Goal: Transaction & Acquisition: Purchase product/service

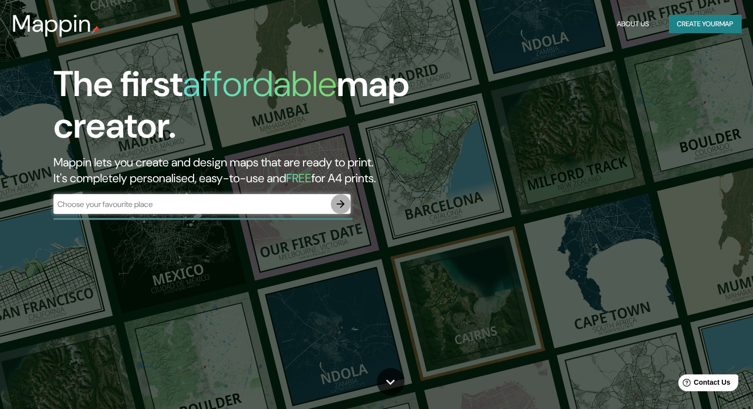
click at [340, 208] on icon "button" at bounding box center [341, 204] width 12 height 12
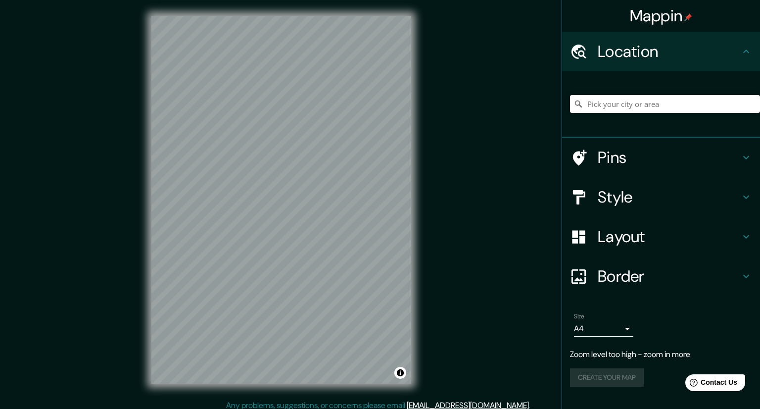
click at [594, 325] on body "Mappin Location Pins Style Layout Border Choose a border. Hint : you can make l…" at bounding box center [380, 204] width 760 height 409
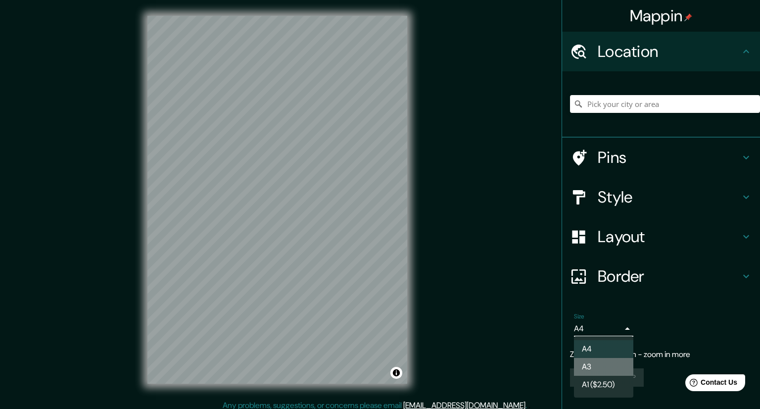
click at [590, 367] on li "A3" at bounding box center [603, 367] width 59 height 18
type input "a4"
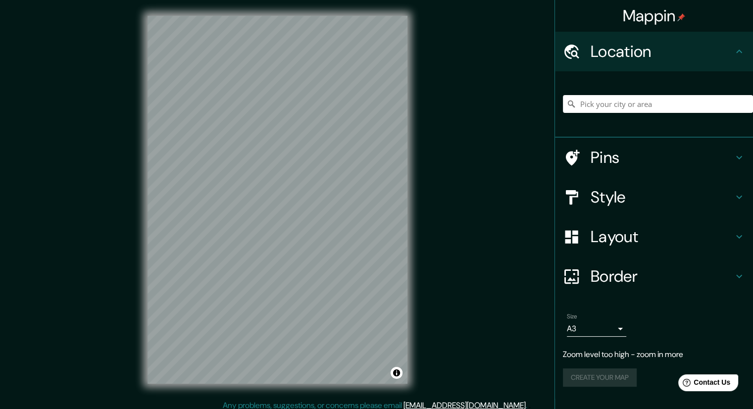
click at [521, 315] on div "Mappin Location Pins Style Layout Border Choose a border. Hint : you can make l…" at bounding box center [376, 207] width 753 height 415
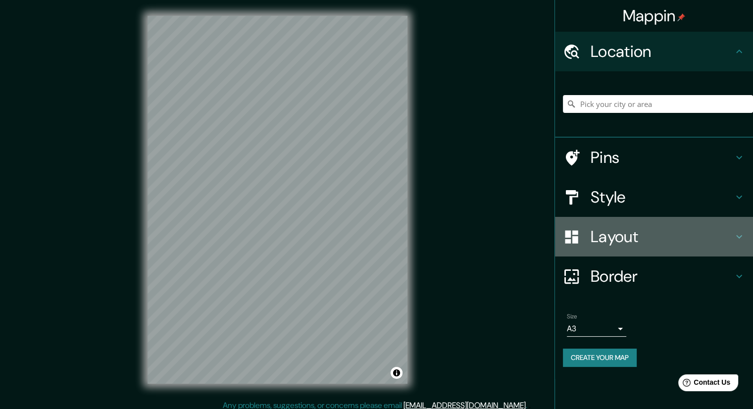
click at [606, 240] on h4 "Layout" at bounding box center [662, 237] width 143 height 20
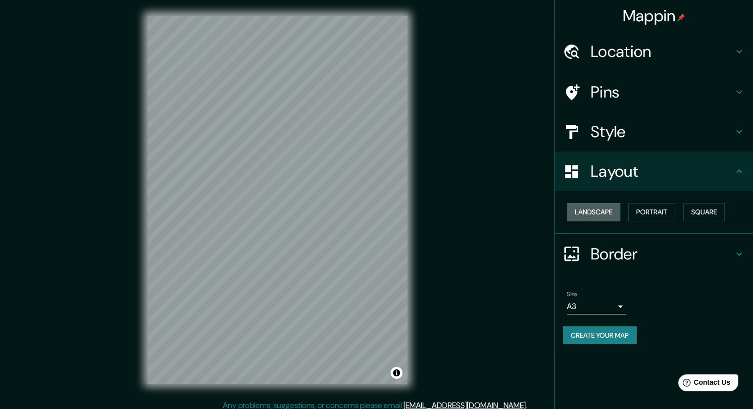
click at [596, 215] on button "Landscape" at bounding box center [593, 212] width 53 height 18
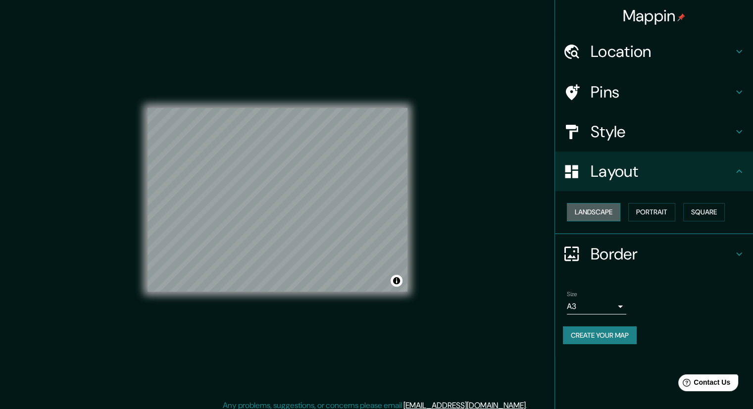
click at [596, 215] on button "Landscape" at bounding box center [593, 212] width 53 height 18
click at [646, 206] on button "Portrait" at bounding box center [651, 212] width 47 height 18
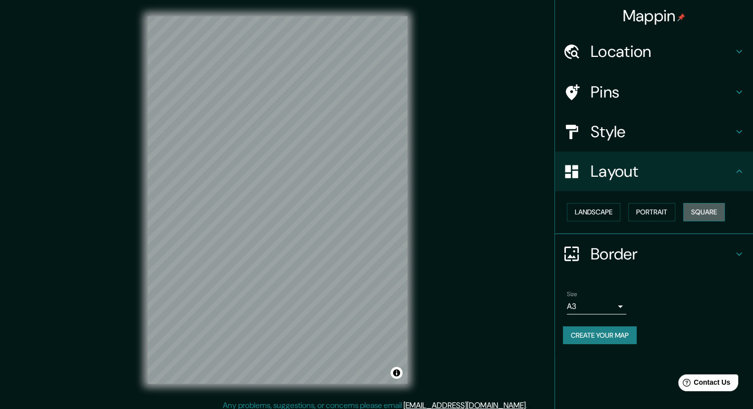
click at [692, 213] on button "Square" at bounding box center [704, 212] width 42 height 18
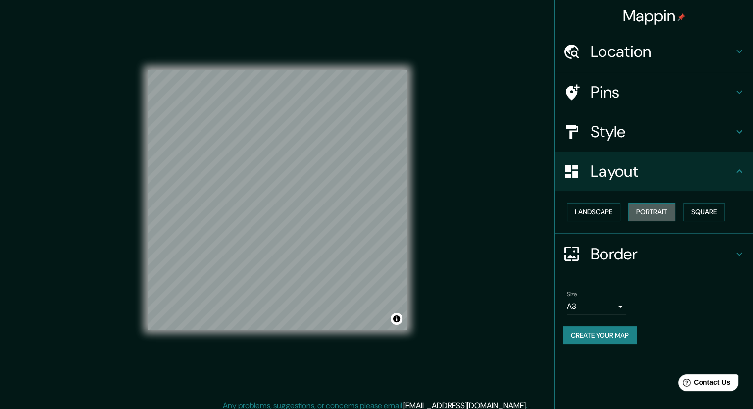
click at [659, 208] on button "Portrait" at bounding box center [651, 212] width 47 height 18
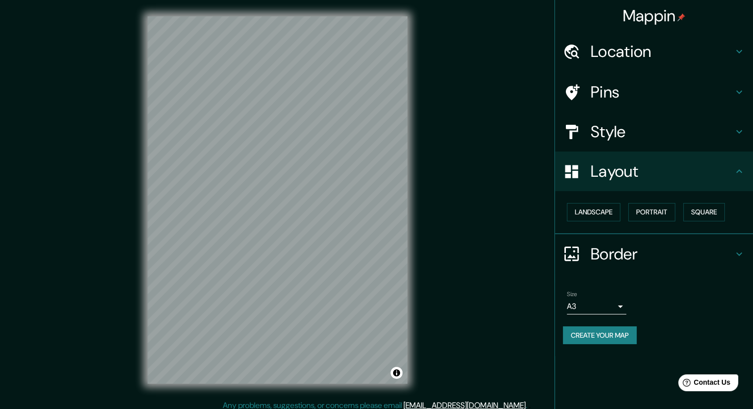
click at [663, 135] on h4 "Style" at bounding box center [662, 132] width 143 height 20
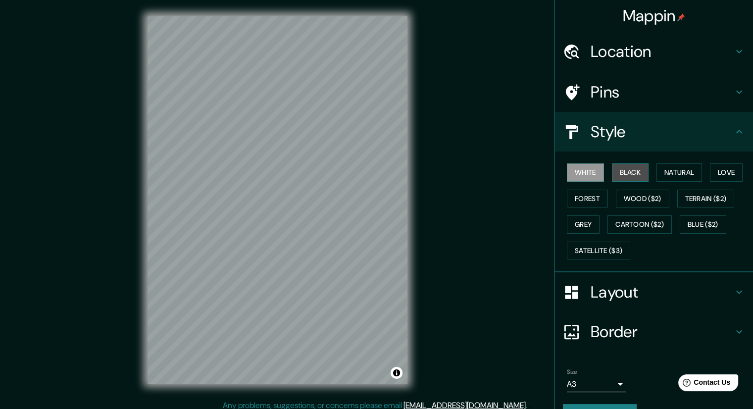
click at [639, 170] on button "Black" at bounding box center [630, 172] width 37 height 18
click at [671, 172] on button "Natural" at bounding box center [679, 172] width 46 height 18
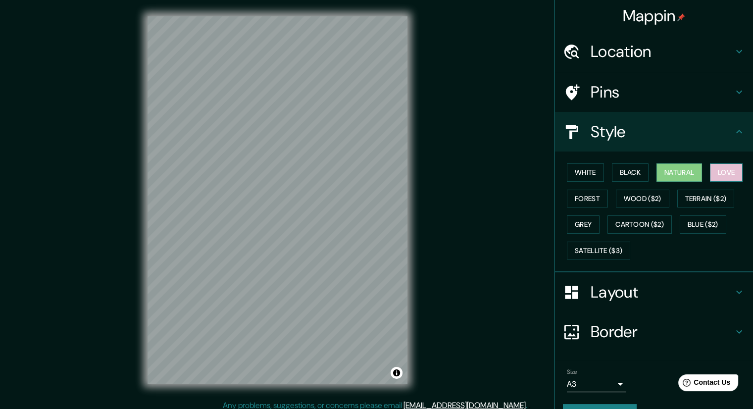
click at [717, 171] on button "Love" at bounding box center [726, 172] width 33 height 18
click at [590, 195] on button "Forest" at bounding box center [587, 199] width 41 height 18
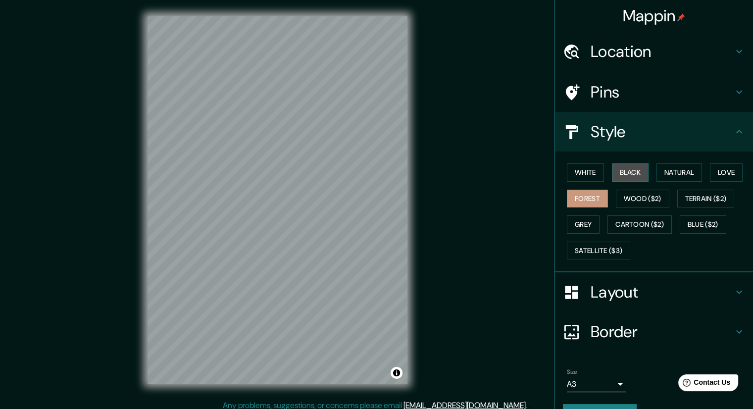
click at [619, 171] on button "Black" at bounding box center [630, 172] width 37 height 18
click at [414, 221] on div "© Mapbox © OpenStreetMap Improve this map" at bounding box center [278, 199] width 292 height 399
click at [575, 177] on button "White" at bounding box center [585, 172] width 37 height 18
click at [631, 172] on button "Black" at bounding box center [630, 172] width 37 height 18
click at [570, 222] on button "Grey" at bounding box center [583, 224] width 33 height 18
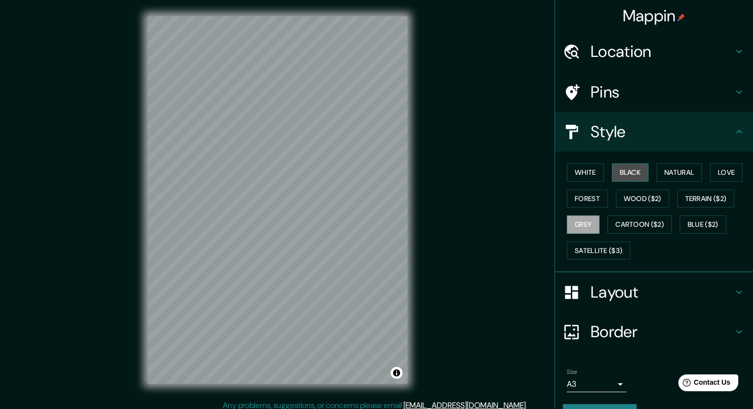
click at [612, 169] on button "Black" at bounding box center [630, 172] width 37 height 18
click at [586, 218] on button "Grey" at bounding box center [583, 224] width 33 height 18
click at [614, 169] on button "Black" at bounding box center [630, 172] width 37 height 18
click at [581, 222] on button "Grey" at bounding box center [583, 224] width 33 height 18
click at [505, 188] on div "Mappin Location Pins Style White Black Natural Love Forest Wood ($2) Terrain ($…" at bounding box center [376, 207] width 753 height 415
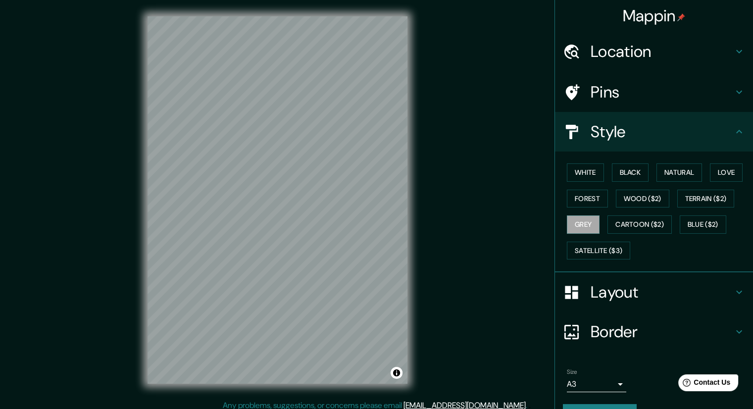
click at [417, 178] on div "© Mapbox © OpenStreetMap Improve this map" at bounding box center [278, 199] width 292 height 399
